Goal: Check status: Check status

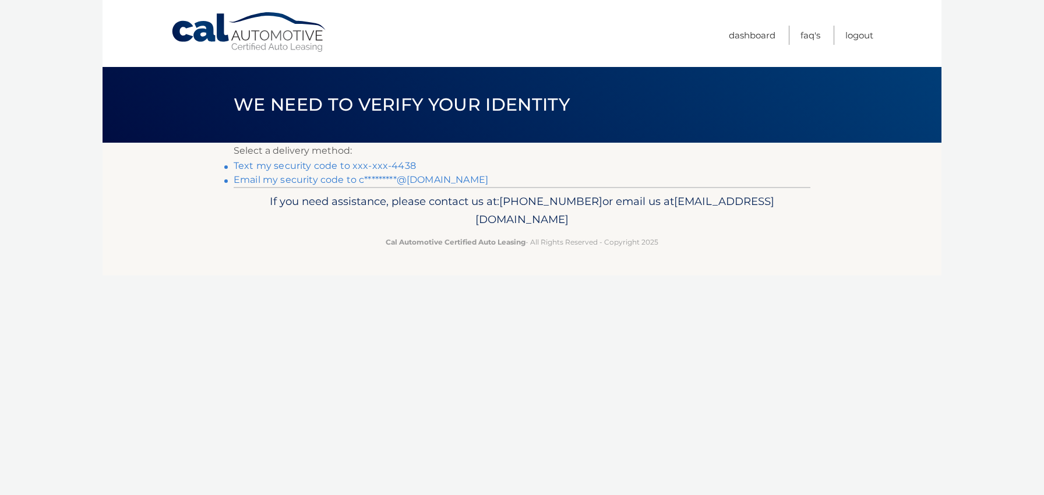
click at [368, 165] on link "Text my security code to xxx-xxx-4438" at bounding box center [325, 165] width 182 height 11
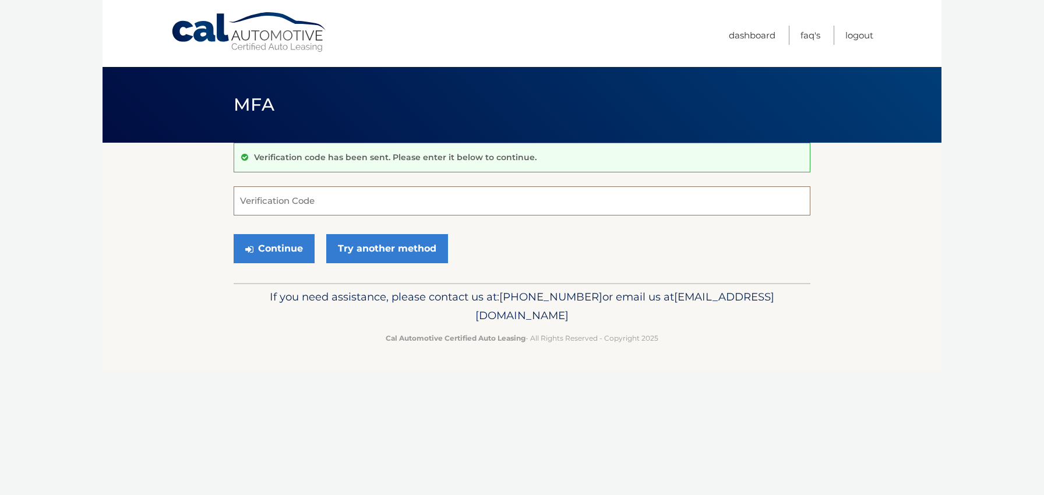
click at [322, 197] on input "Verification Code" at bounding box center [522, 200] width 577 height 29
type input "701841"
click at [283, 249] on button "Continue" at bounding box center [274, 248] width 81 height 29
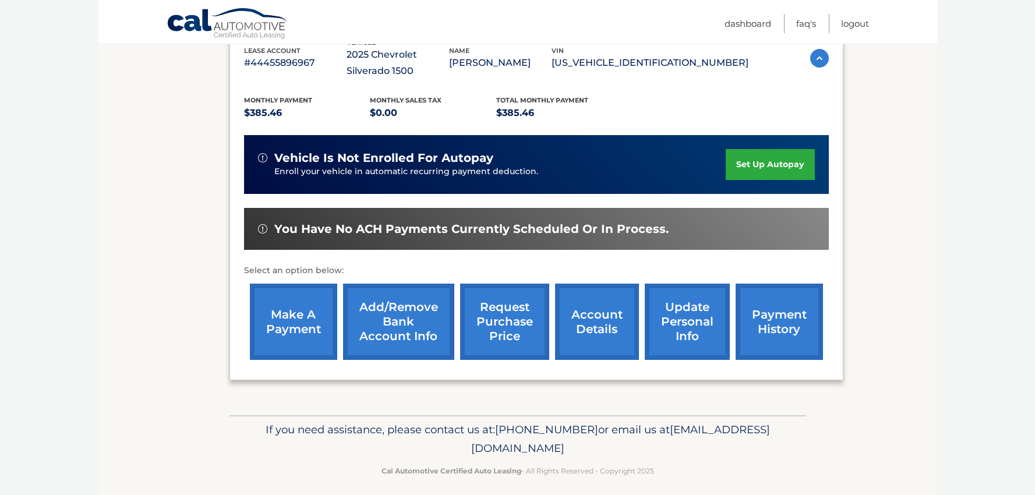
scroll to position [188, 0]
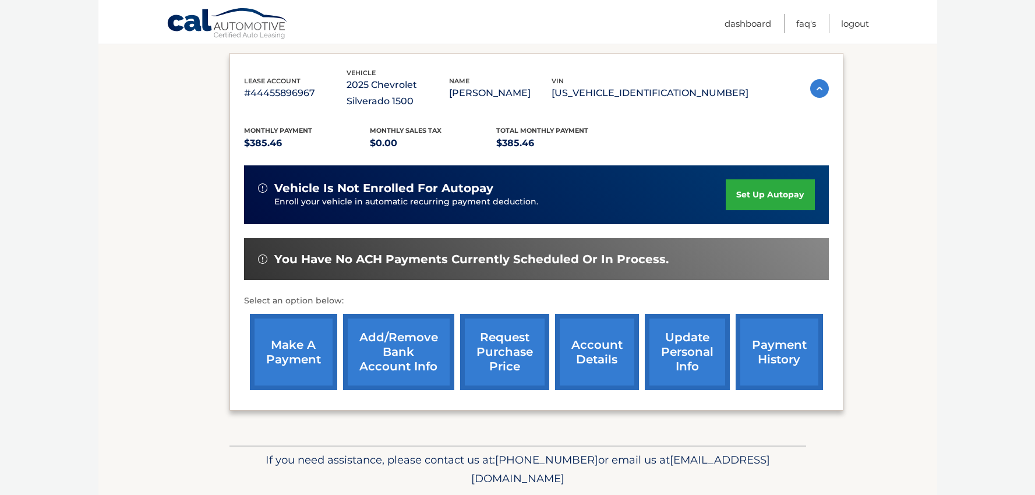
click at [783, 356] on link "payment history" at bounding box center [779, 352] width 87 height 76
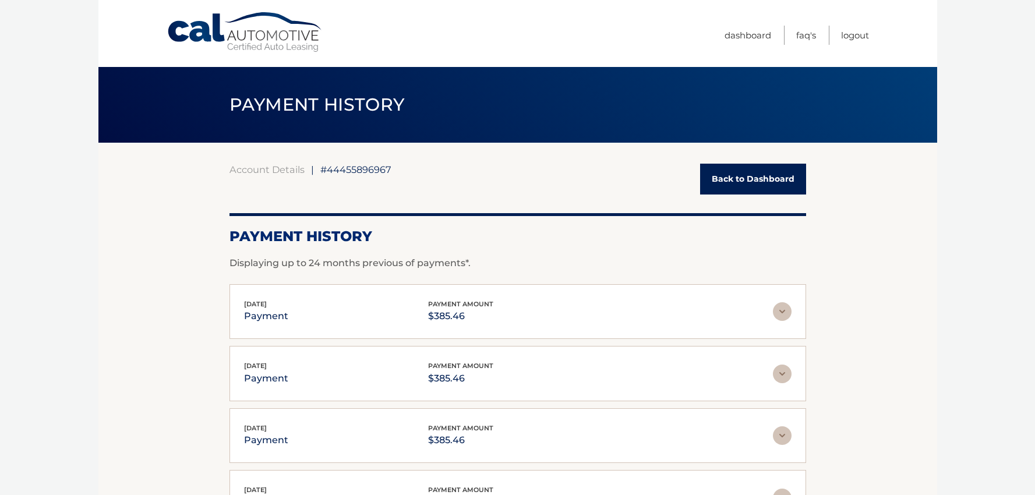
click at [741, 177] on link "Back to Dashboard" at bounding box center [753, 179] width 106 height 31
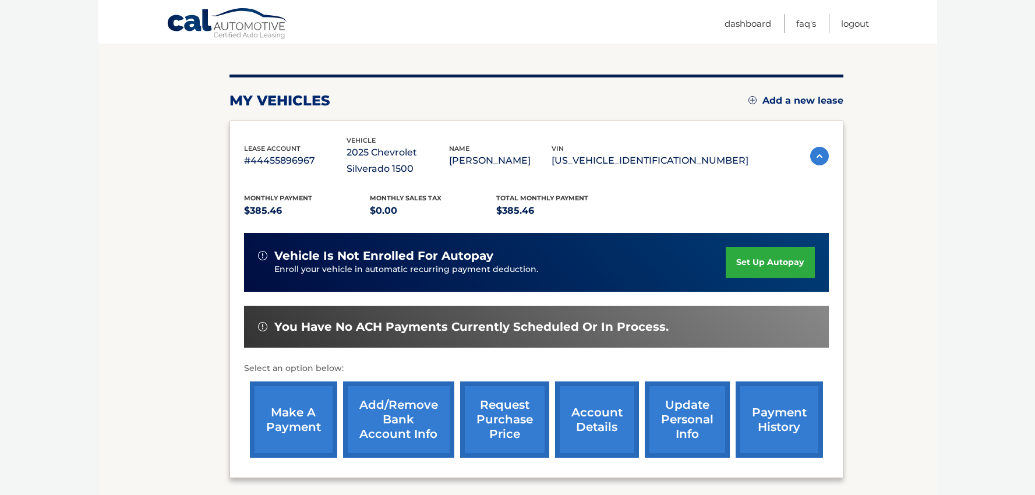
scroll to position [187, 0]
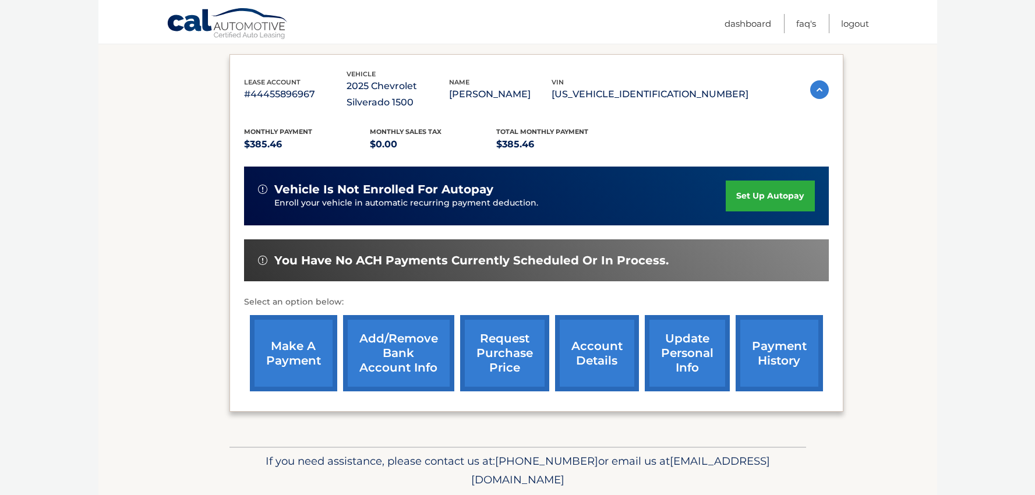
click at [604, 358] on link "account details" at bounding box center [597, 353] width 84 height 76
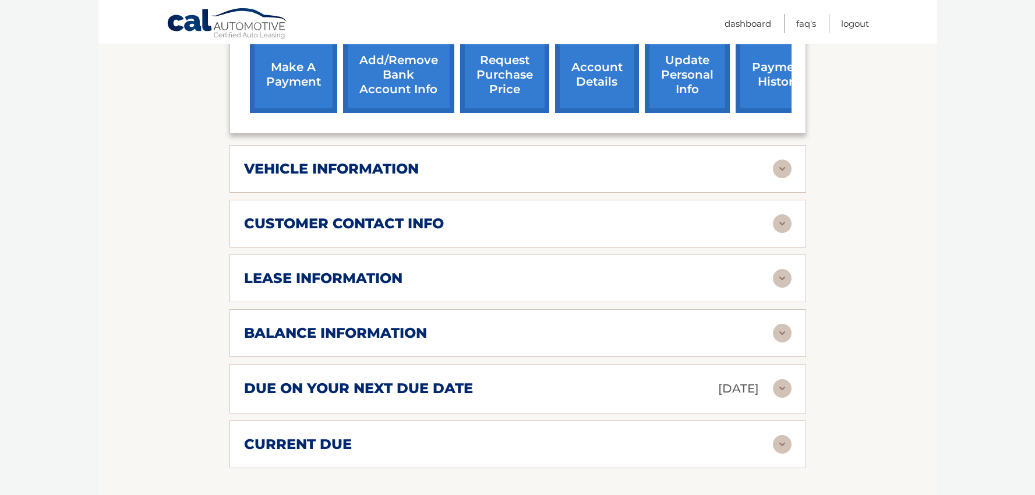
scroll to position [482, 0]
click at [567, 458] on div "current due Late Charges $0.00 Miscelleneous Charges* $0.00 Sales Tax $0.00 pay…" at bounding box center [518, 444] width 577 height 48
click at [784, 450] on img at bounding box center [782, 444] width 19 height 19
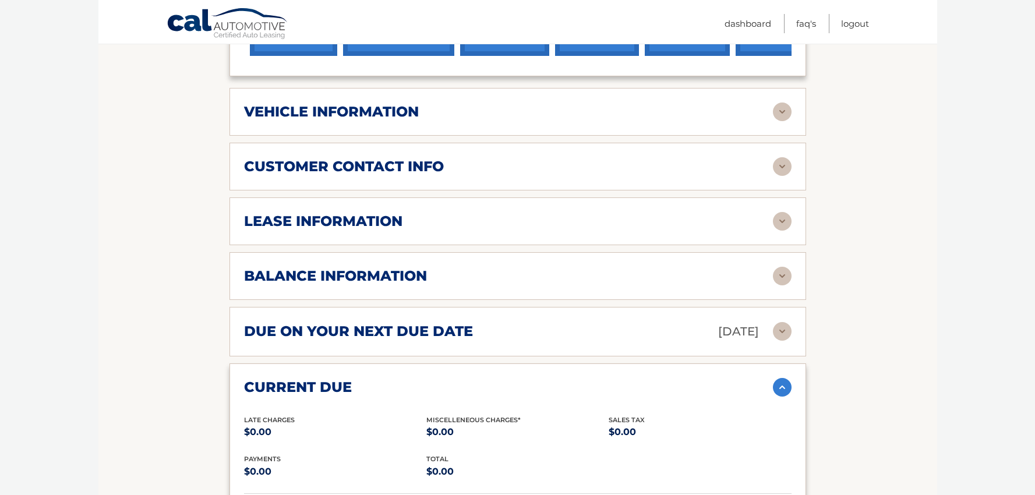
scroll to position [553, 0]
